Goal: Information Seeking & Learning: Learn about a topic

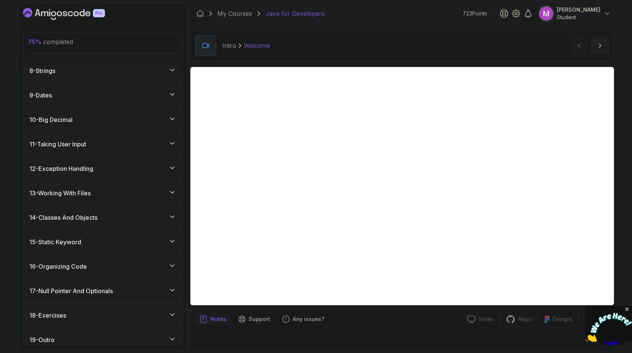
scroll to position [248, 0]
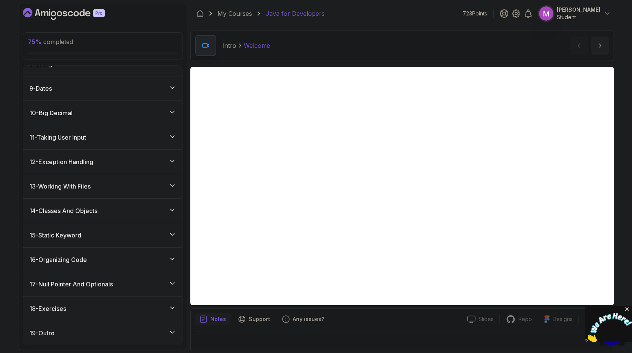
click at [110, 234] on div "15 - Static Keyword" at bounding box center [102, 235] width 147 height 9
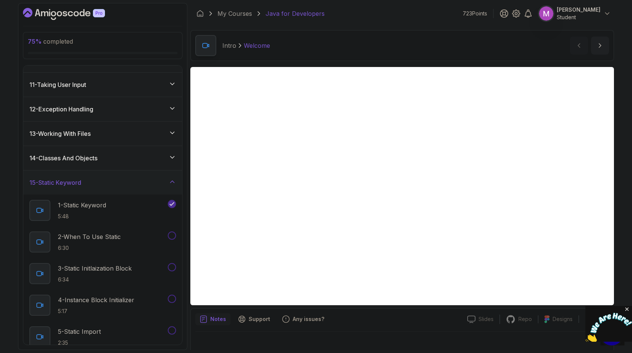
scroll to position [245, 0]
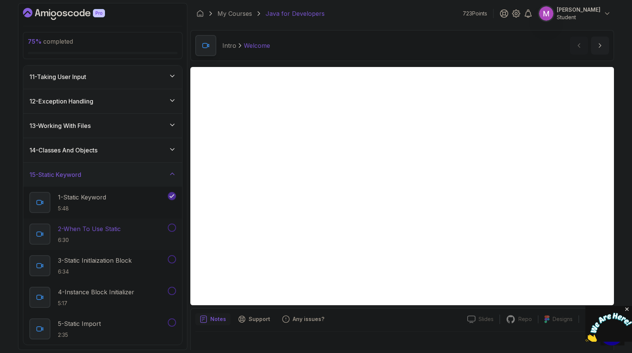
click at [108, 231] on p "2 - When To Use Static" at bounding box center [89, 228] width 63 height 9
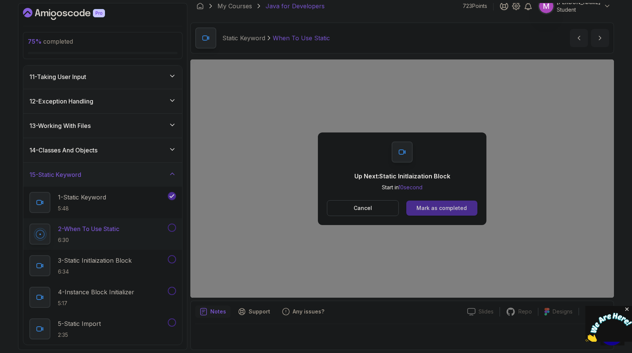
click at [452, 205] on div "Mark as completed" at bounding box center [442, 208] width 50 height 8
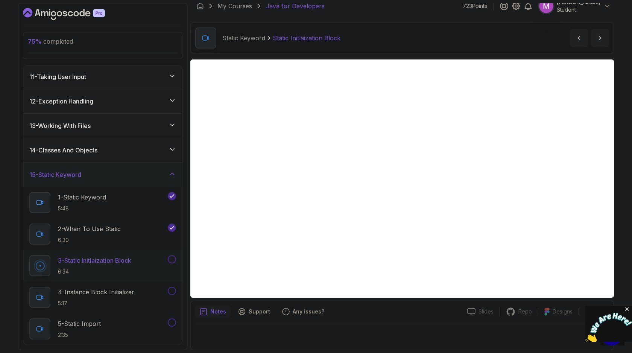
click at [173, 260] on button at bounding box center [172, 259] width 8 height 8
click at [134, 291] on p "4 - Instance Block Initializer" at bounding box center [96, 291] width 76 height 9
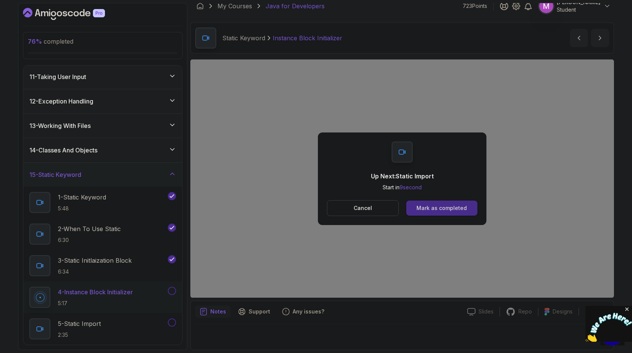
click at [435, 206] on div "Mark as completed" at bounding box center [442, 208] width 50 height 8
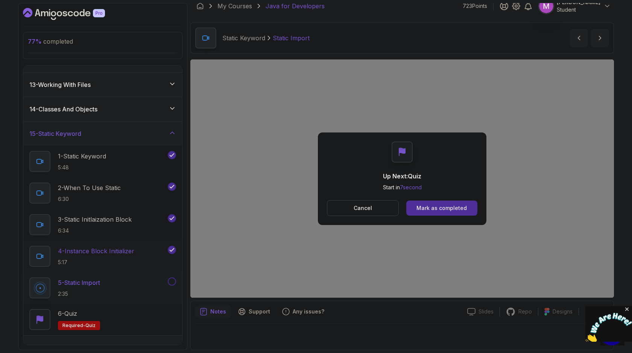
scroll to position [225, 0]
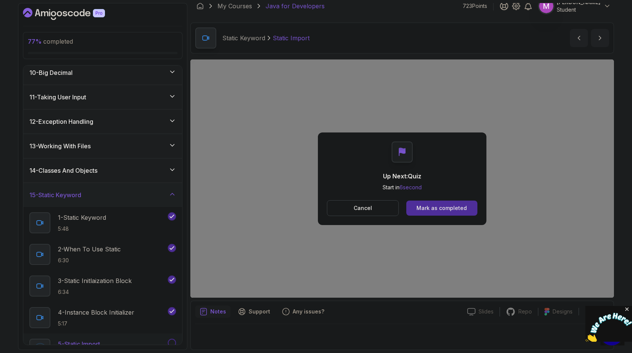
click at [120, 172] on div "14 - Classes And Objects" at bounding box center [102, 170] width 147 height 9
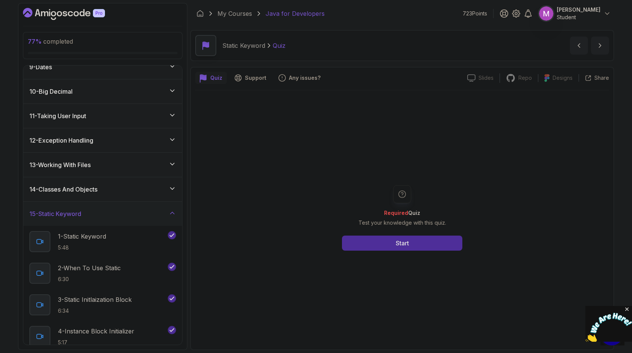
scroll to position [206, 0]
click at [129, 191] on div "14 - Classes And Objects" at bounding box center [102, 189] width 147 height 9
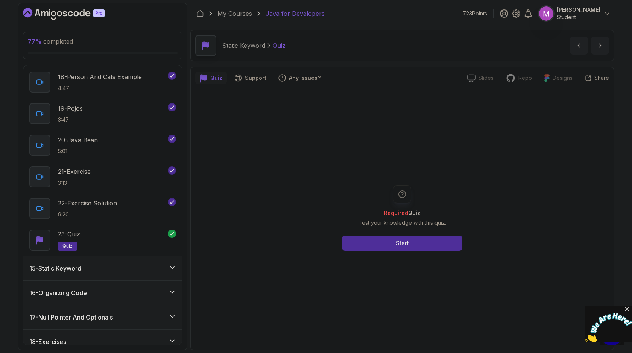
scroll to position [912, 0]
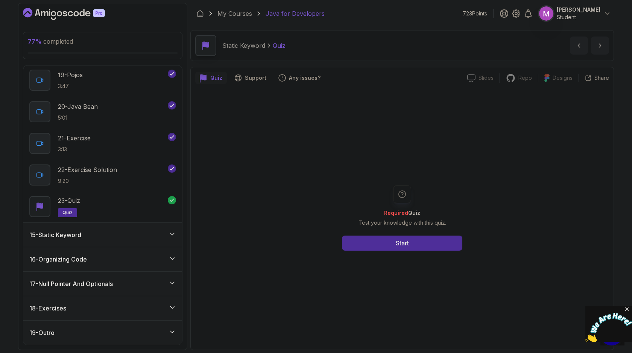
click at [133, 235] on div "15 - Static Keyword" at bounding box center [102, 234] width 147 height 9
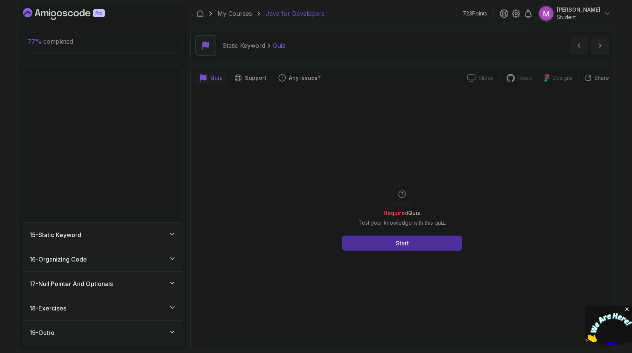
scroll to position [185, 0]
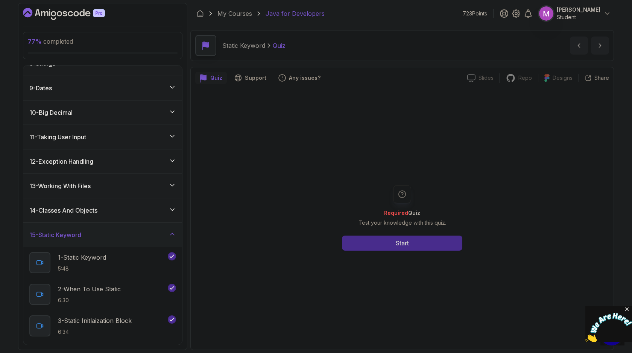
click at [388, 246] on button "Start" at bounding box center [402, 243] width 120 height 15
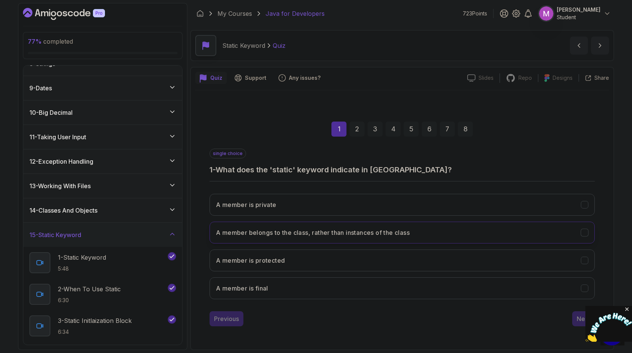
click at [330, 231] on h3 "A member belongs to the class, rather than instances of the class" at bounding box center [313, 232] width 194 height 9
click at [585, 317] on img at bounding box center [608, 328] width 47 height 30
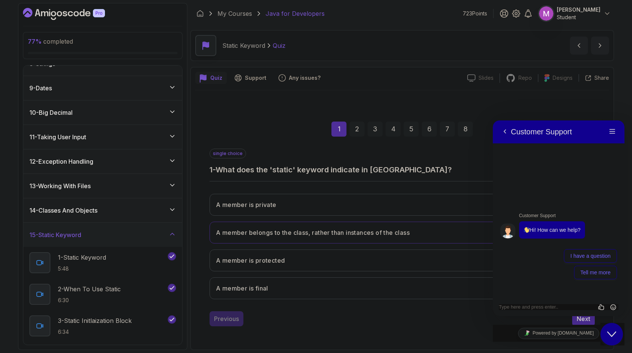
click at [619, 128] on div "Back Customer Support Menu" at bounding box center [559, 131] width 132 height 23
click at [611, 132] on button "Menu" at bounding box center [613, 131] width 12 height 11
click at [581, 323] on button "Next" at bounding box center [583, 318] width 23 height 15
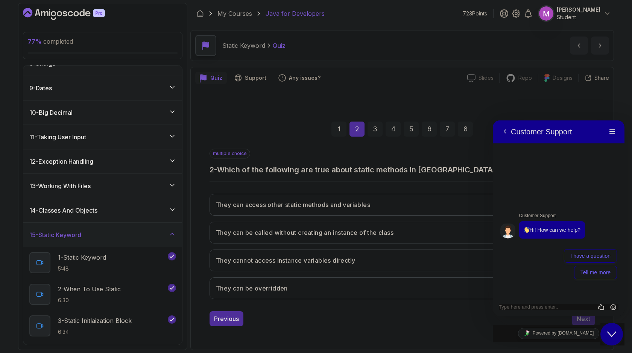
click at [617, 336] on div "Close Chat This icon closes the chat window." at bounding box center [612, 334] width 23 height 9
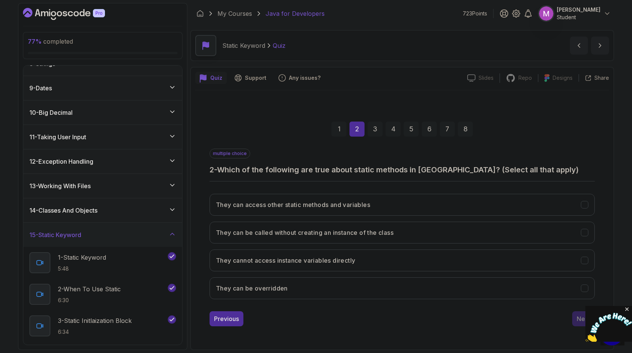
click at [368, 134] on div "3" at bounding box center [375, 129] width 15 height 15
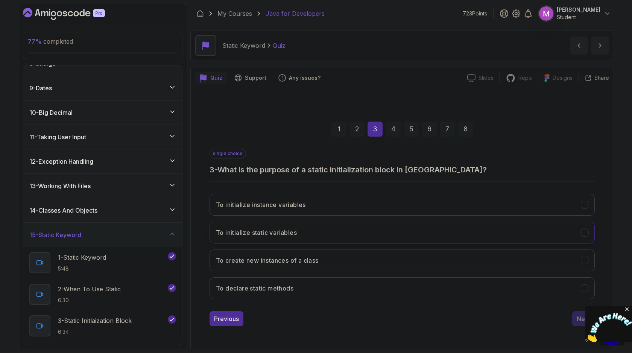
click at [316, 235] on button "To initialize static variables" at bounding box center [402, 233] width 385 height 22
click at [394, 129] on div "4" at bounding box center [393, 129] width 15 height 15
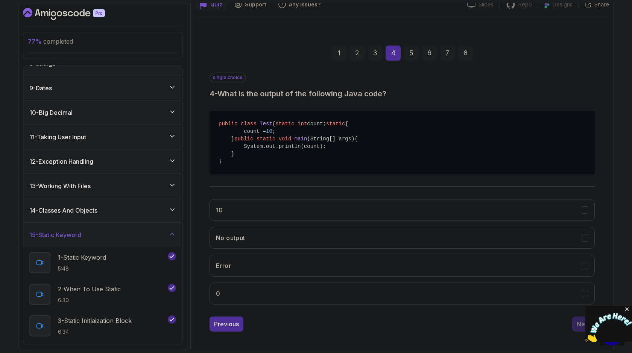
scroll to position [75, 0]
click at [297, 219] on button "10" at bounding box center [402, 209] width 385 height 22
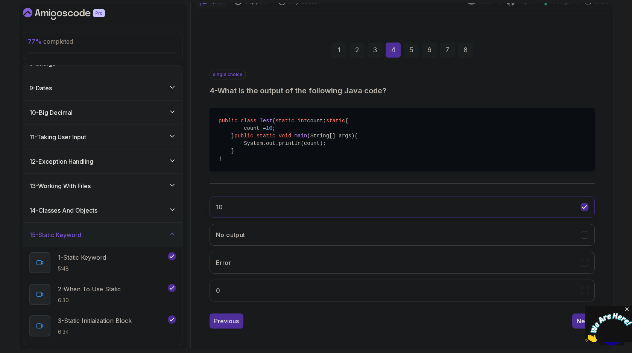
scroll to position [99, 0]
click at [411, 43] on div "5" at bounding box center [411, 50] width 15 height 15
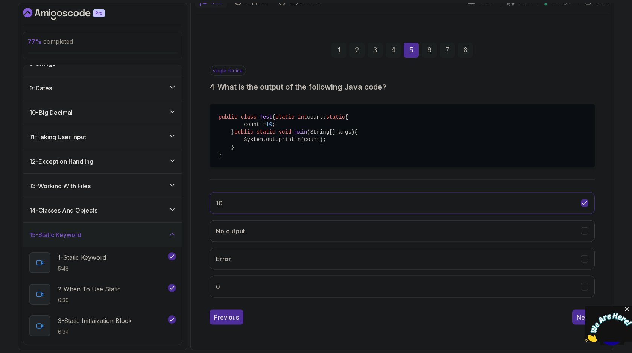
scroll to position [0, 0]
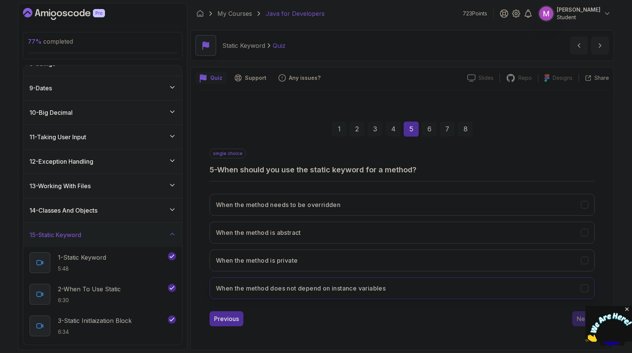
click at [314, 285] on h3 "When the method does not depend on instance variables" at bounding box center [301, 288] width 170 height 9
click at [430, 131] on div "6" at bounding box center [429, 129] width 15 height 15
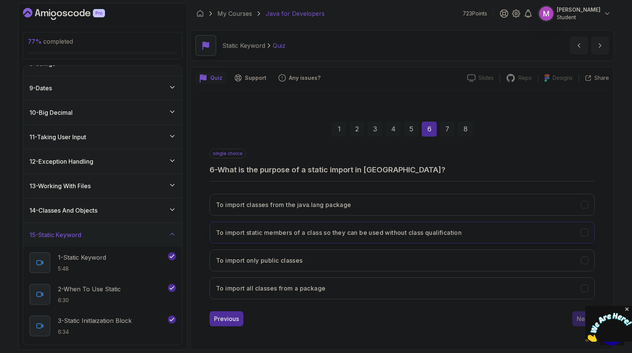
click at [290, 230] on h3 "To import static members of a class so they can be used without class qualifica…" at bounding box center [339, 232] width 246 height 9
click at [449, 132] on div "7" at bounding box center [447, 129] width 15 height 15
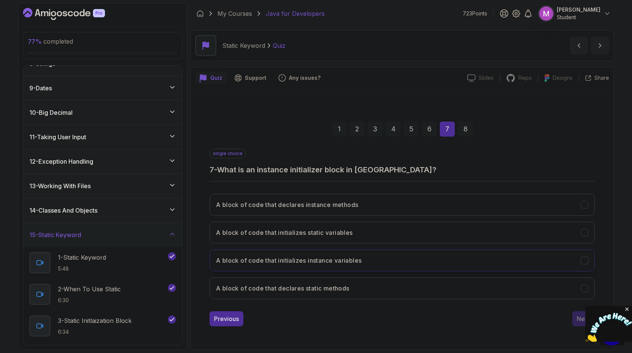
click at [312, 264] on h3 "A block of code that initializes instance variables" at bounding box center [289, 260] width 146 height 9
click at [461, 129] on div "8" at bounding box center [465, 129] width 15 height 15
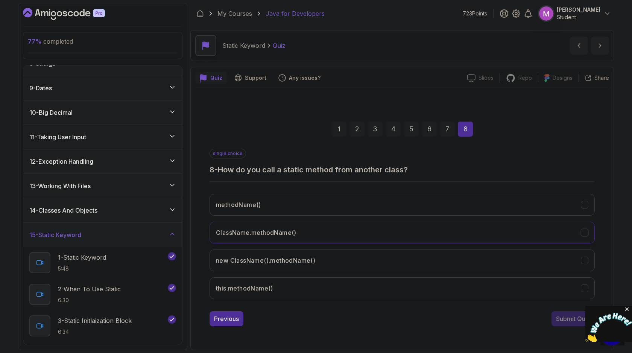
click at [281, 241] on button "ClassName.methodName()" at bounding box center [402, 233] width 385 height 22
click at [372, 128] on div "3" at bounding box center [375, 129] width 15 height 15
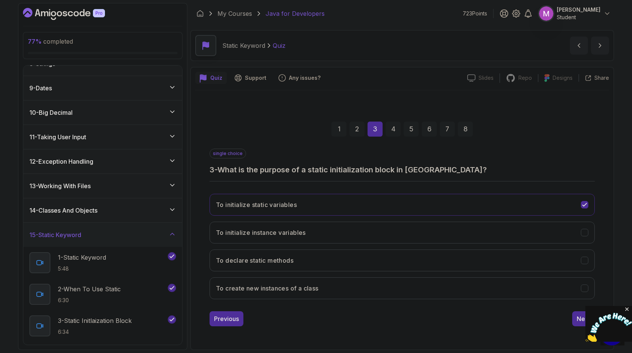
click at [357, 131] on div "2" at bounding box center [357, 129] width 15 height 15
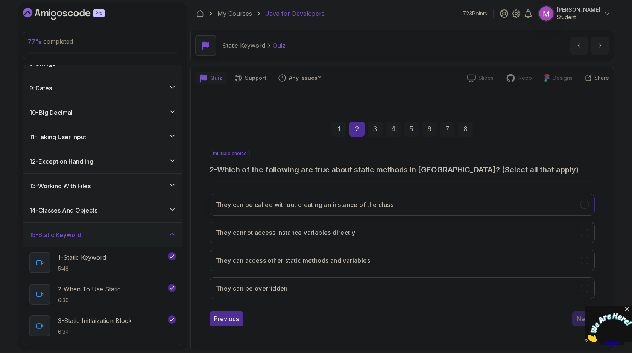
click at [272, 200] on h3 "They can be called without creating an instance of the class" at bounding box center [305, 204] width 178 height 9
click at [289, 227] on button "They cannot access instance variables directly" at bounding box center [402, 233] width 385 height 22
click at [321, 260] on h3 "They can access other static methods and variables" at bounding box center [293, 260] width 154 height 9
click at [330, 286] on button "They can be overridden" at bounding box center [402, 288] width 385 height 22
click at [461, 125] on div "8" at bounding box center [465, 129] width 15 height 15
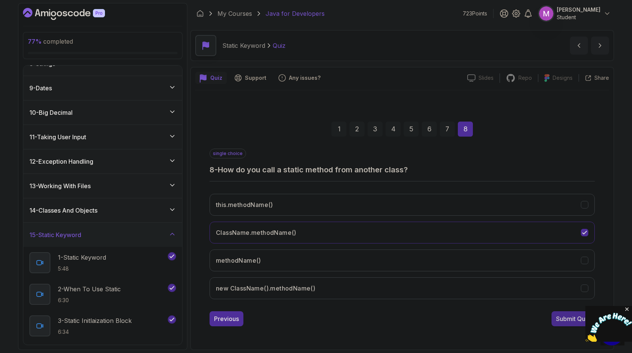
click at [564, 322] on div "Submit Quiz" at bounding box center [573, 318] width 34 height 9
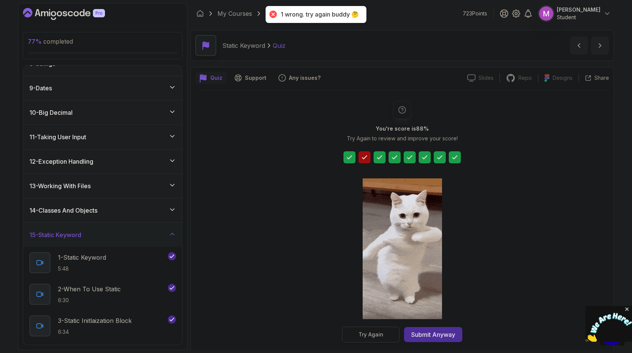
click at [378, 332] on div "Try Again" at bounding box center [371, 335] width 25 height 8
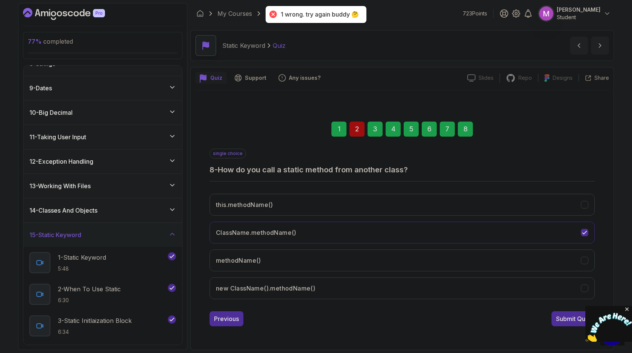
click at [359, 123] on div "2" at bounding box center [357, 129] width 15 height 15
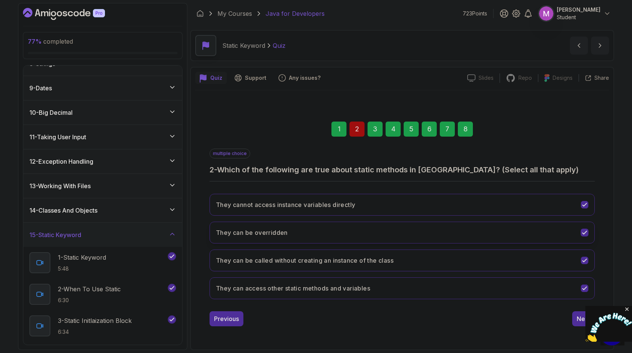
click at [291, 236] on button "They can be overridden" at bounding box center [402, 233] width 385 height 22
click at [464, 128] on div "8" at bounding box center [465, 129] width 15 height 15
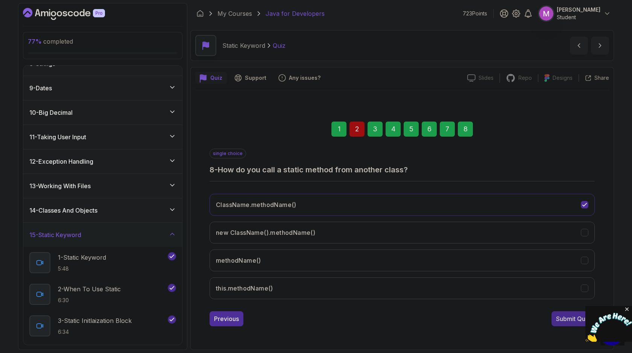
click at [564, 319] on div "Submit Quiz" at bounding box center [573, 318] width 34 height 9
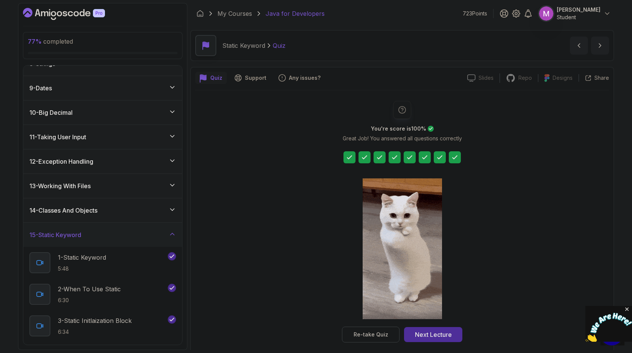
scroll to position [8, 0]
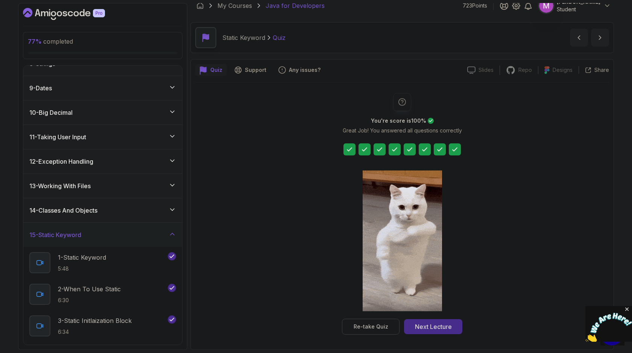
click at [438, 324] on div "Next Lecture" at bounding box center [433, 326] width 37 height 9
